Goal: Check status: Check status

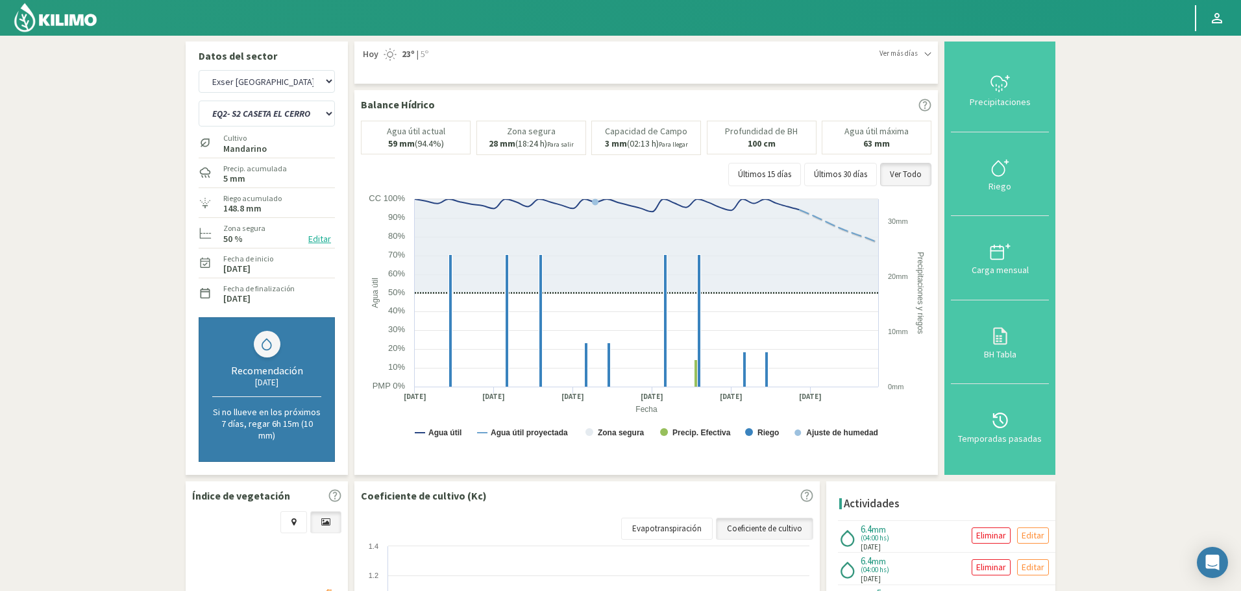
select select "6457: Object"
select select "207: Object"
click at [252, 80] on select "Agr. Huertos de Chocalan Agrícola Bakia Agrícola [GEOGRAPHIC_DATA] - IC Agrícol…" at bounding box center [267, 81] width 136 height 23
click at [199, 70] on select "Agr. Huertos de Chocalan Agrícola Bakia Agrícola [GEOGRAPHIC_DATA] - IC Agrícol…" at bounding box center [267, 81] width 136 height 23
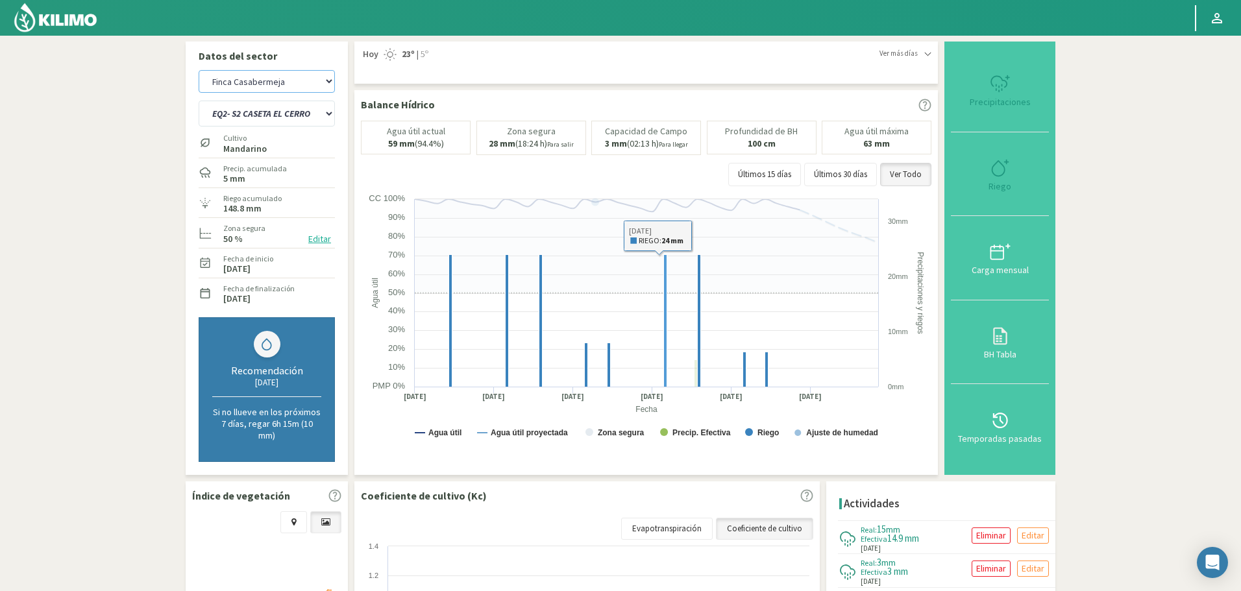
select select "6758: Object"
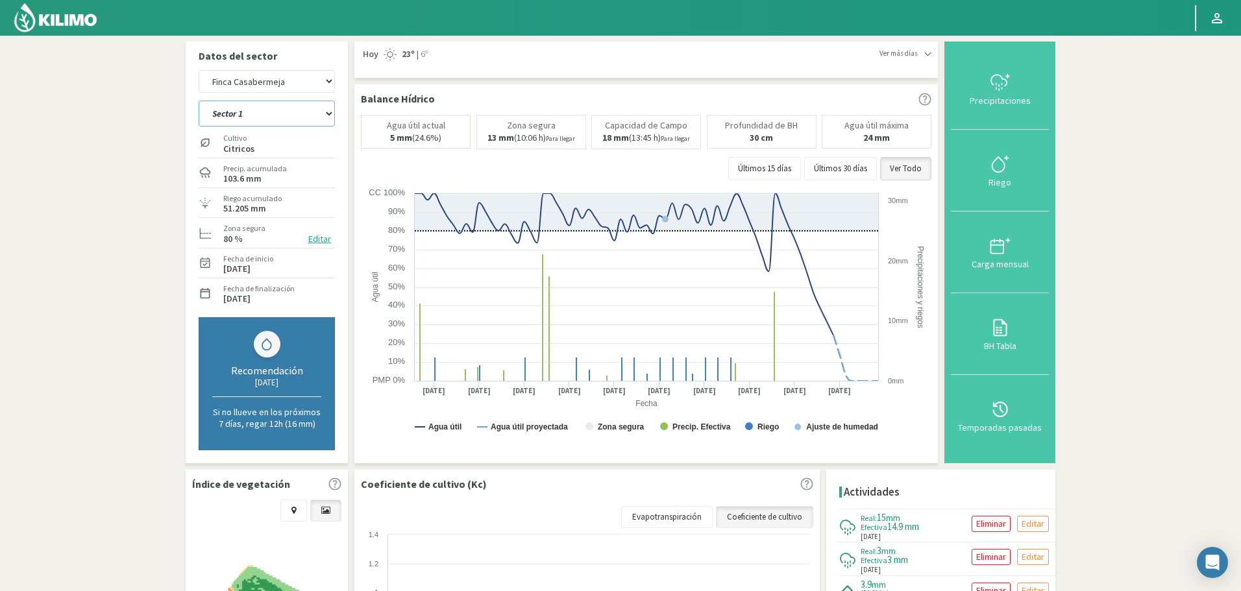
click at [292, 107] on select "Sector 1 Sector 10 Sector 11 Sector 12 Sector 13 Sector 2 Sector 3 Sector 4 Sec…" at bounding box center [267, 114] width 136 height 26
click at [199, 101] on select "Sector 1 Sector 10 Sector 11 Sector 12 Sector 13 Sector 2 Sector 3 Sector 4 Sec…" at bounding box center [267, 114] width 136 height 26
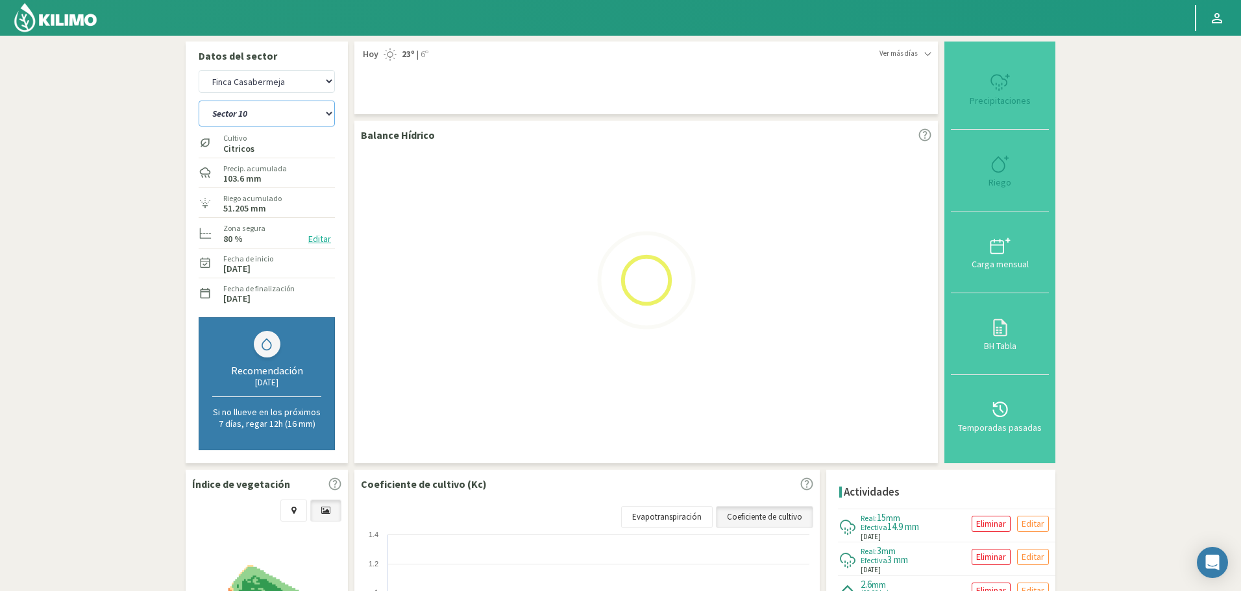
select select "213: Object"
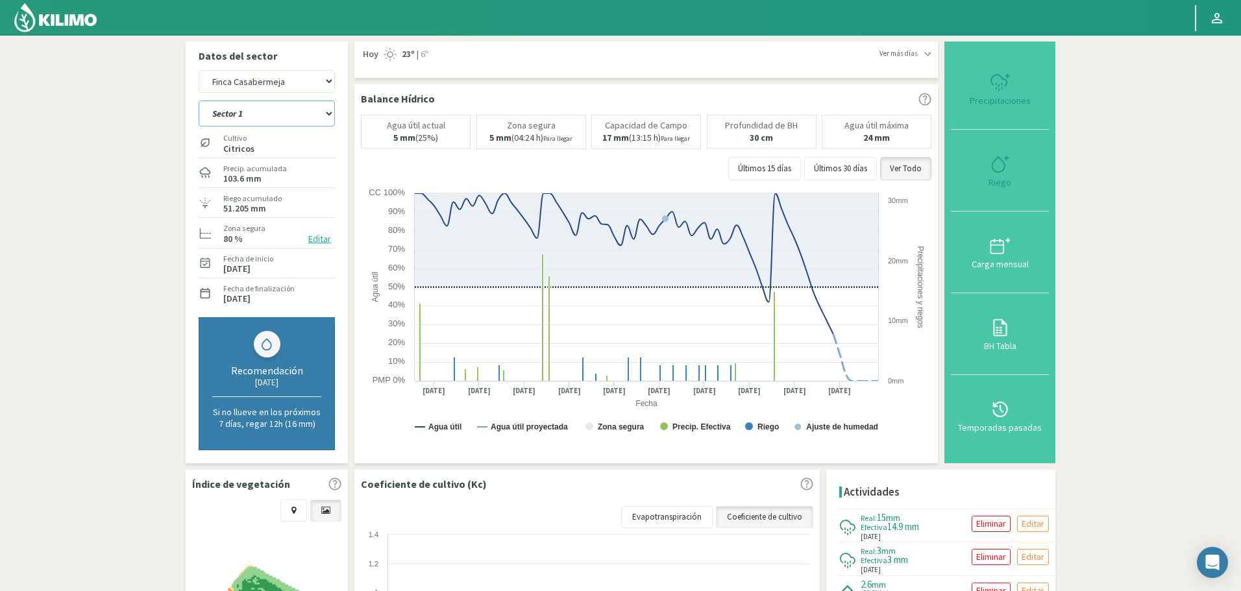
select select "7050: Object"
select select "227: Object"
click at [273, 82] on select "Agr. Huertos de Chocalan Agrícola Bakia Agrícola [GEOGRAPHIC_DATA] - IC Agrícol…" at bounding box center [267, 81] width 136 height 23
click at [199, 70] on select "Agr. Huertos de Chocalan Agrícola Bakia Agrícola [GEOGRAPHIC_DATA] - IC Agrícol…" at bounding box center [267, 81] width 136 height 23
select select "7333: Object"
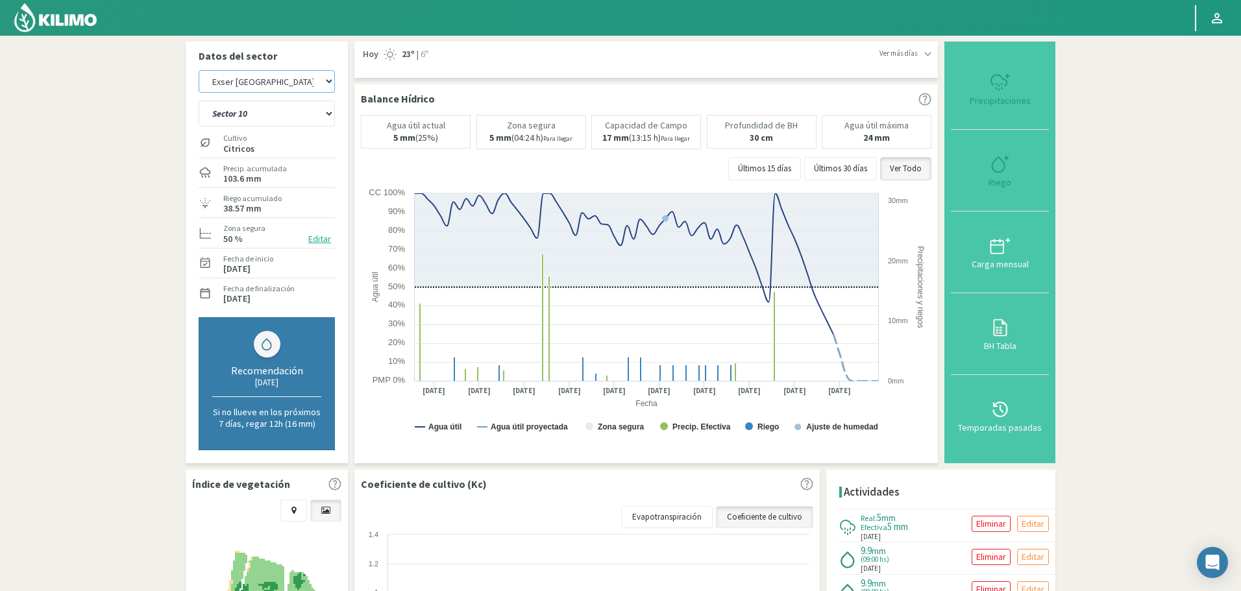
select select "239: Object"
